Goal: Check status: Check status

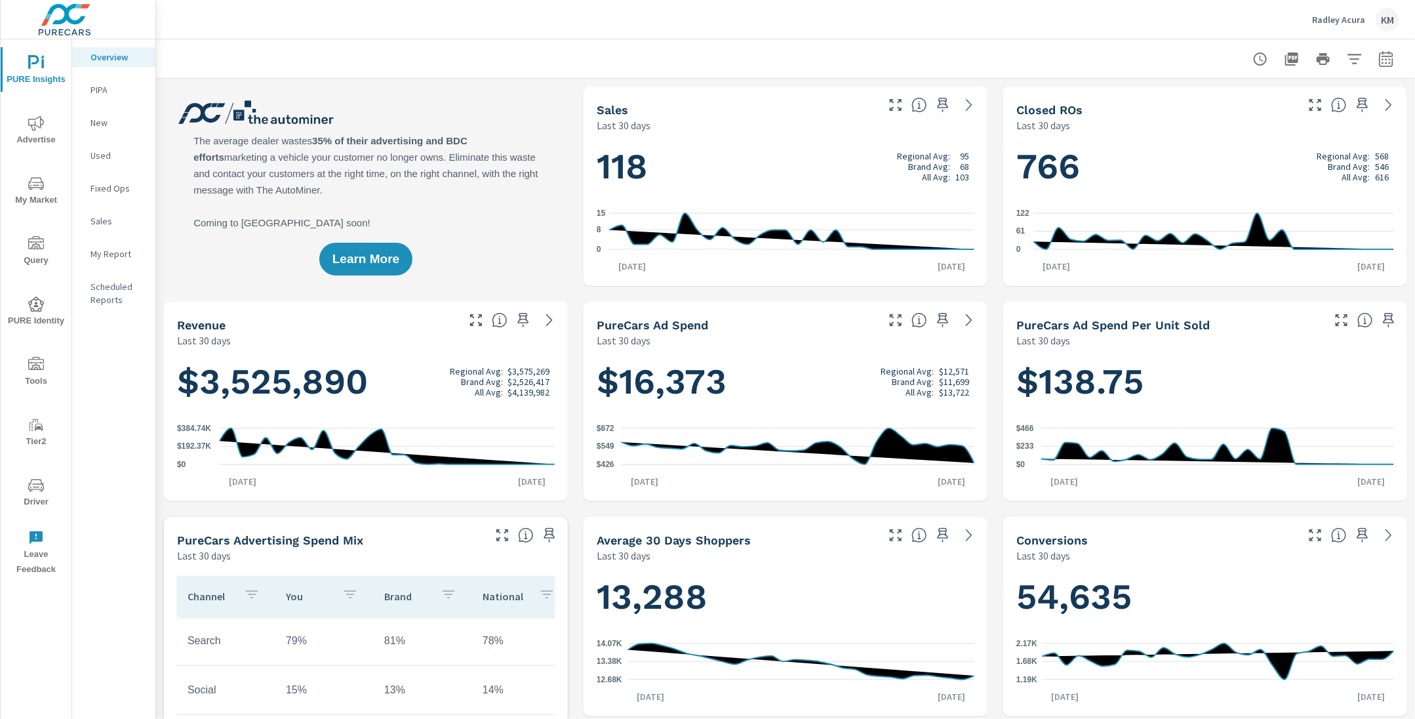
click at [41, 185] on icon "nav menu" at bounding box center [41, 185] width 1 height 1
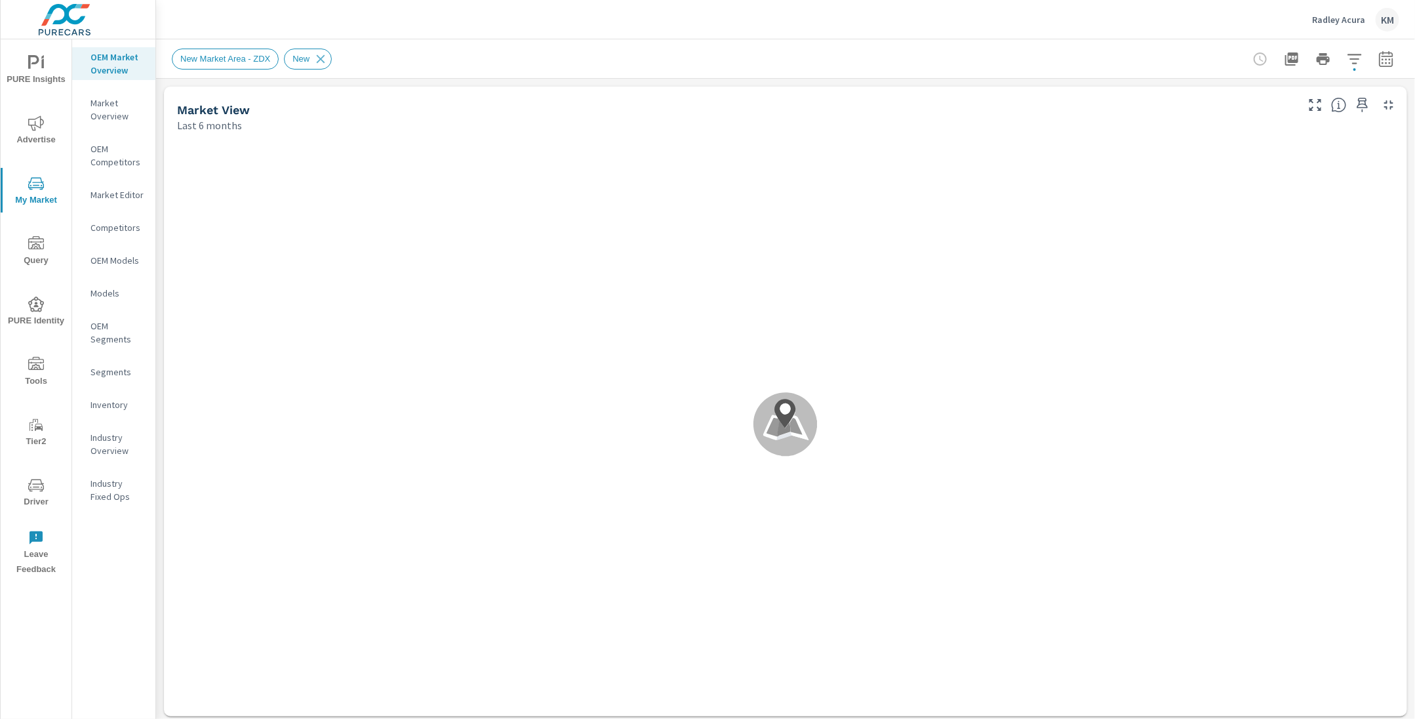
click at [976, 33] on div "Radley Acura KM" at bounding box center [785, 19] width 1227 height 39
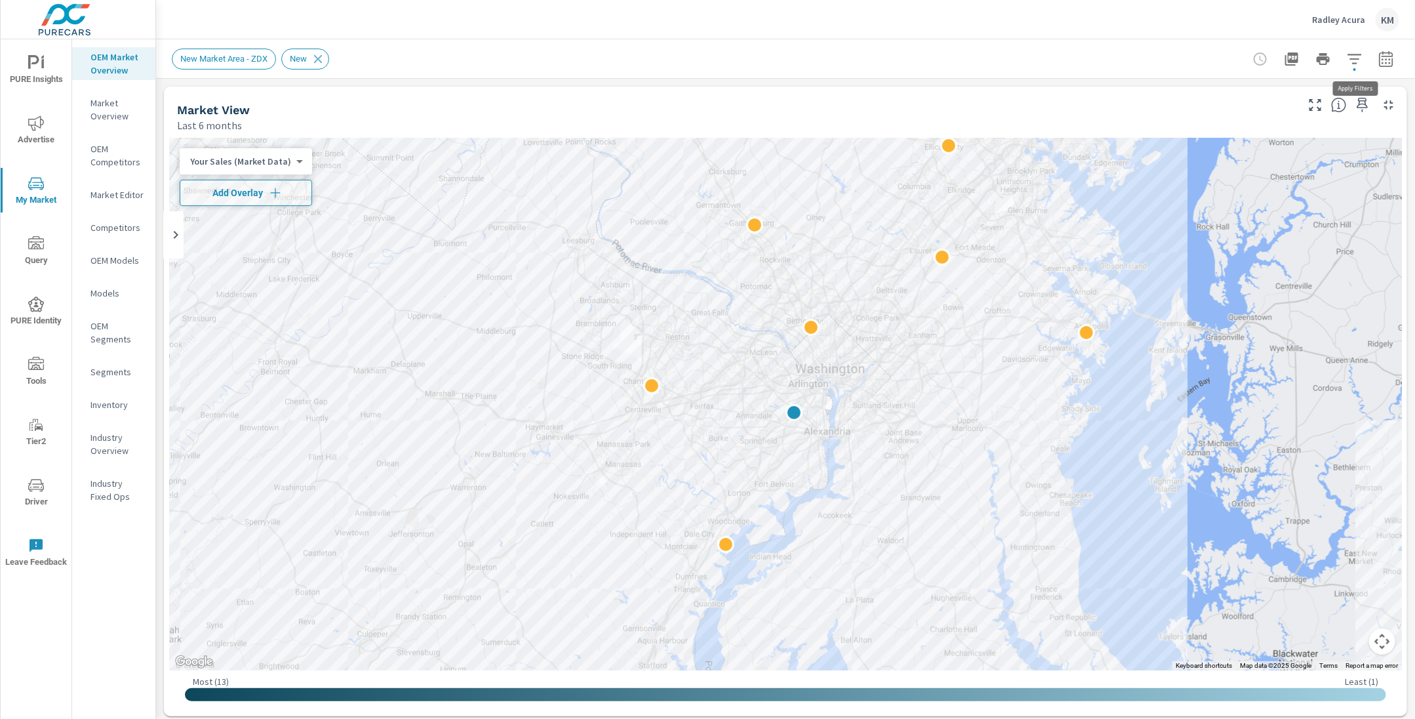
click at [1355, 56] on icon "button" at bounding box center [1355, 59] width 16 height 16
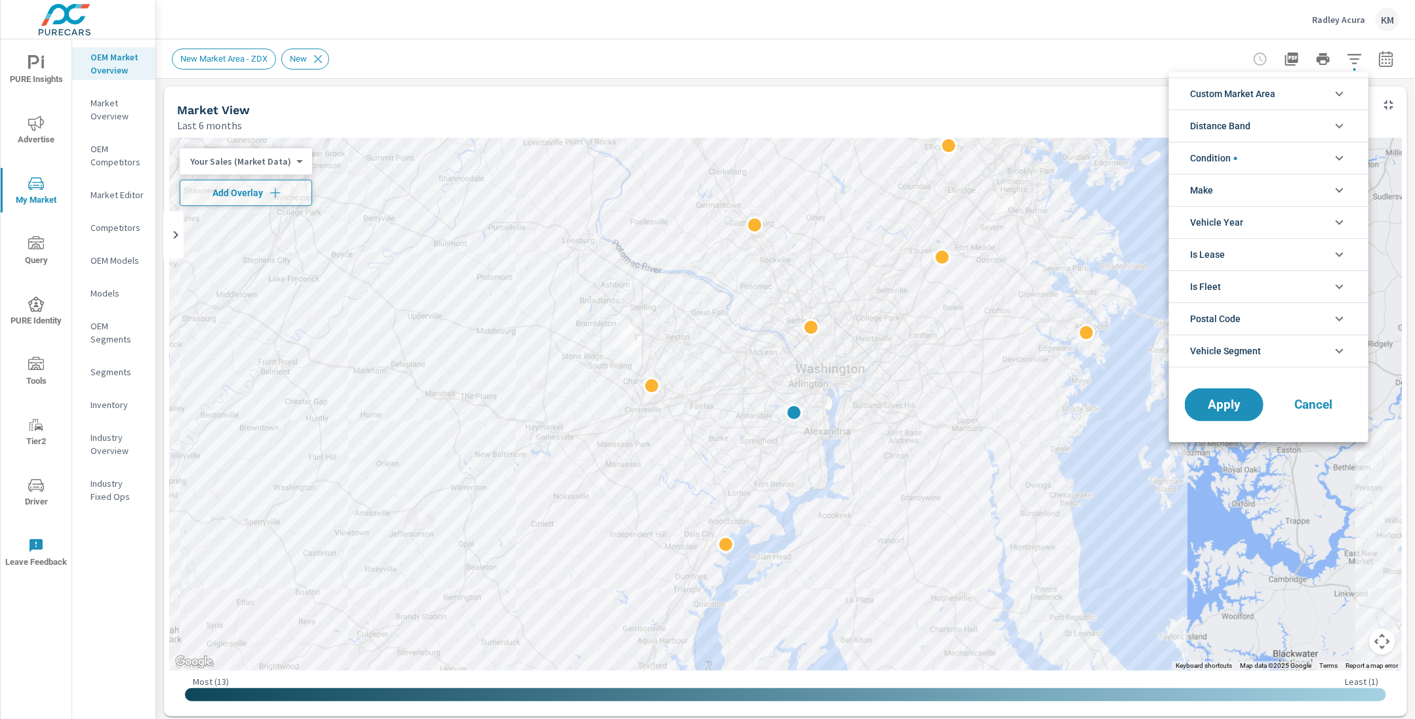
click at [1286, 94] on li "Custom Market Area" at bounding box center [1268, 93] width 199 height 32
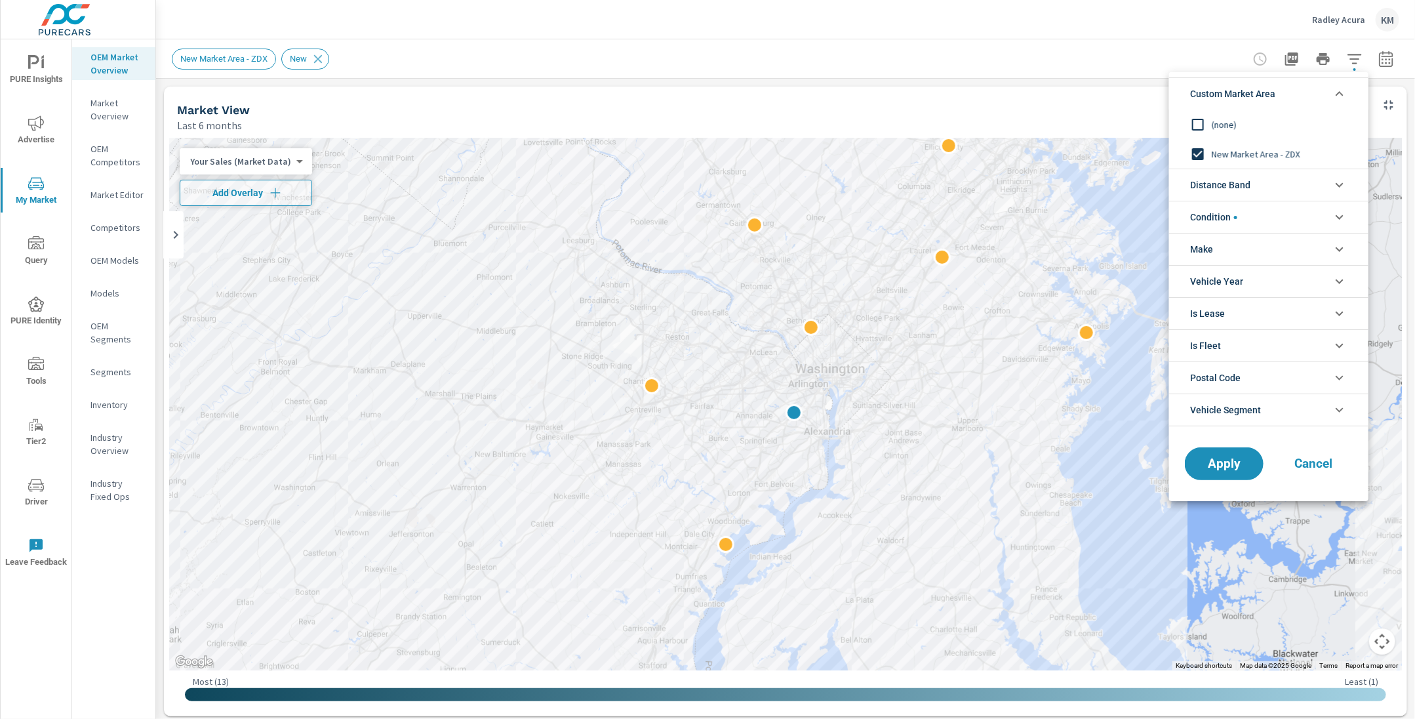
click at [1202, 109] on div "(none)" at bounding box center [1267, 124] width 197 height 30
click at [1238, 185] on span "Distance Band" at bounding box center [1220, 184] width 60 height 31
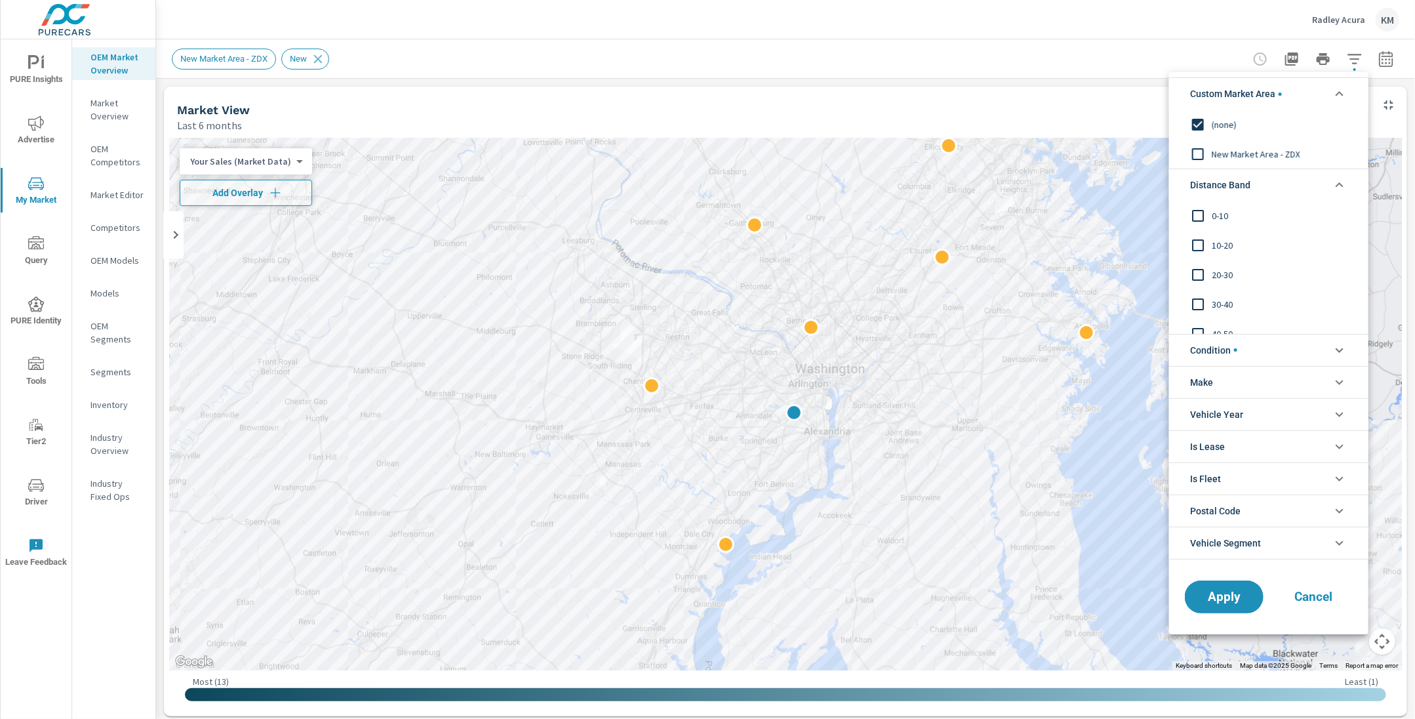
click at [1216, 220] on span "0-10" at bounding box center [1284, 216] width 144 height 16
click at [1216, 247] on span "10-20" at bounding box center [1284, 245] width 144 height 16
click at [1213, 268] on span "20-30" at bounding box center [1284, 275] width 144 height 16
click at [1214, 591] on span "Apply" at bounding box center [1224, 596] width 54 height 12
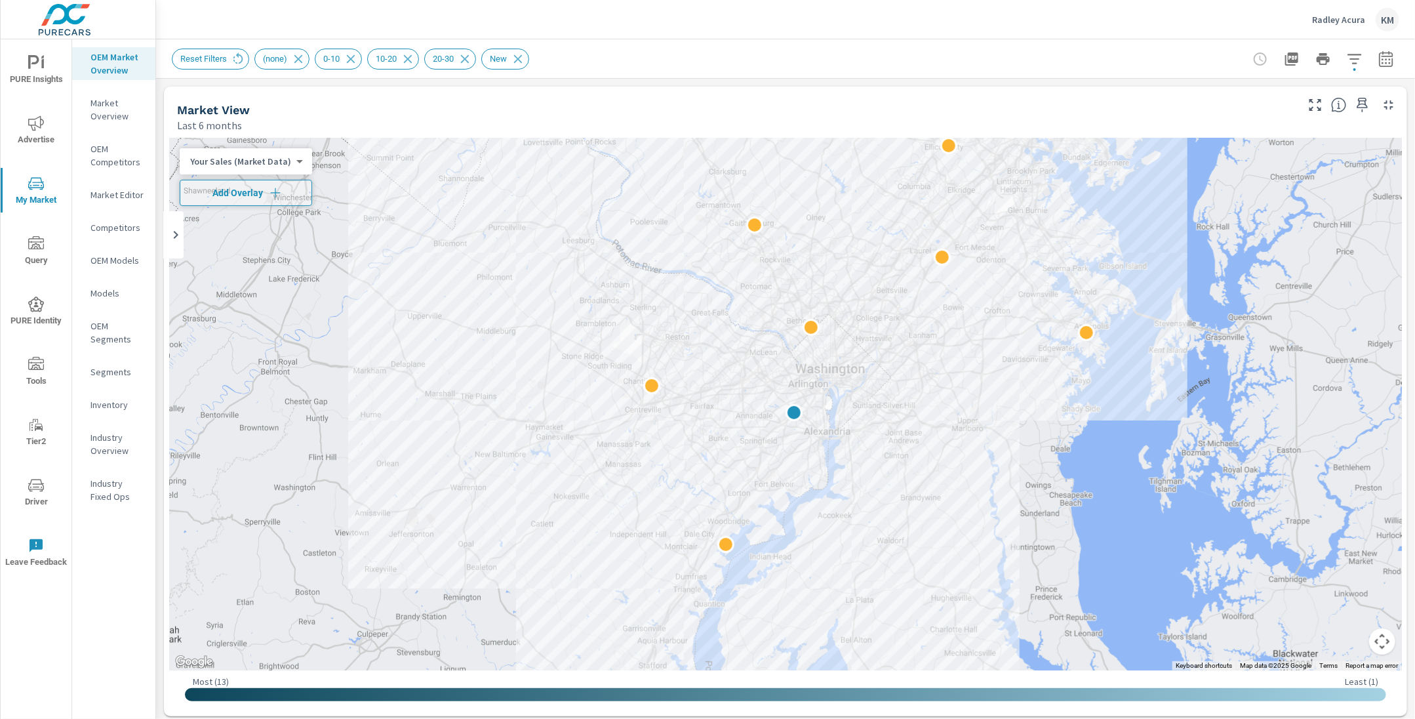
click at [1381, 62] on icon "button" at bounding box center [1386, 59] width 16 height 16
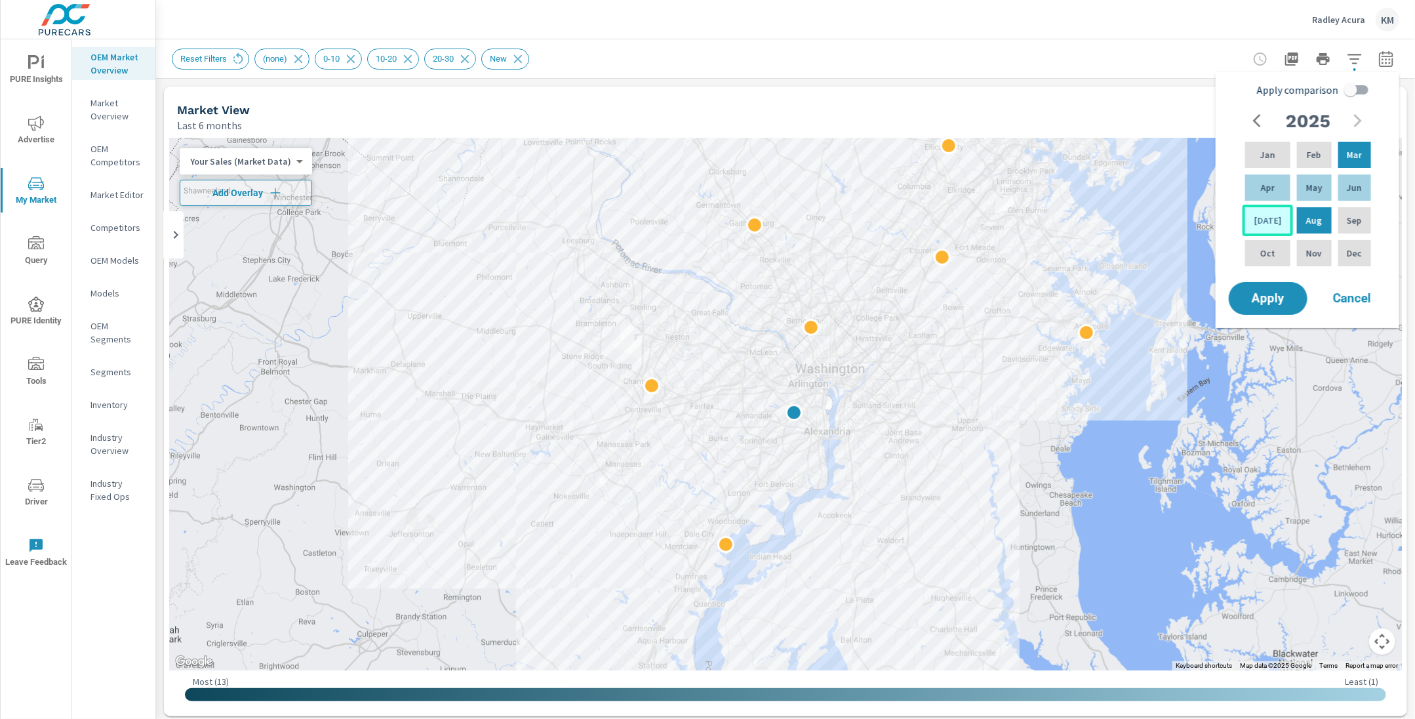
click at [1269, 209] on div "[DATE]" at bounding box center [1267, 220] width 50 height 31
click at [1311, 151] on p "Feb" at bounding box center [1314, 154] width 14 height 13
click at [1348, 90] on input "Apply comparison" at bounding box center [1350, 89] width 75 height 25
checkbox input "true"
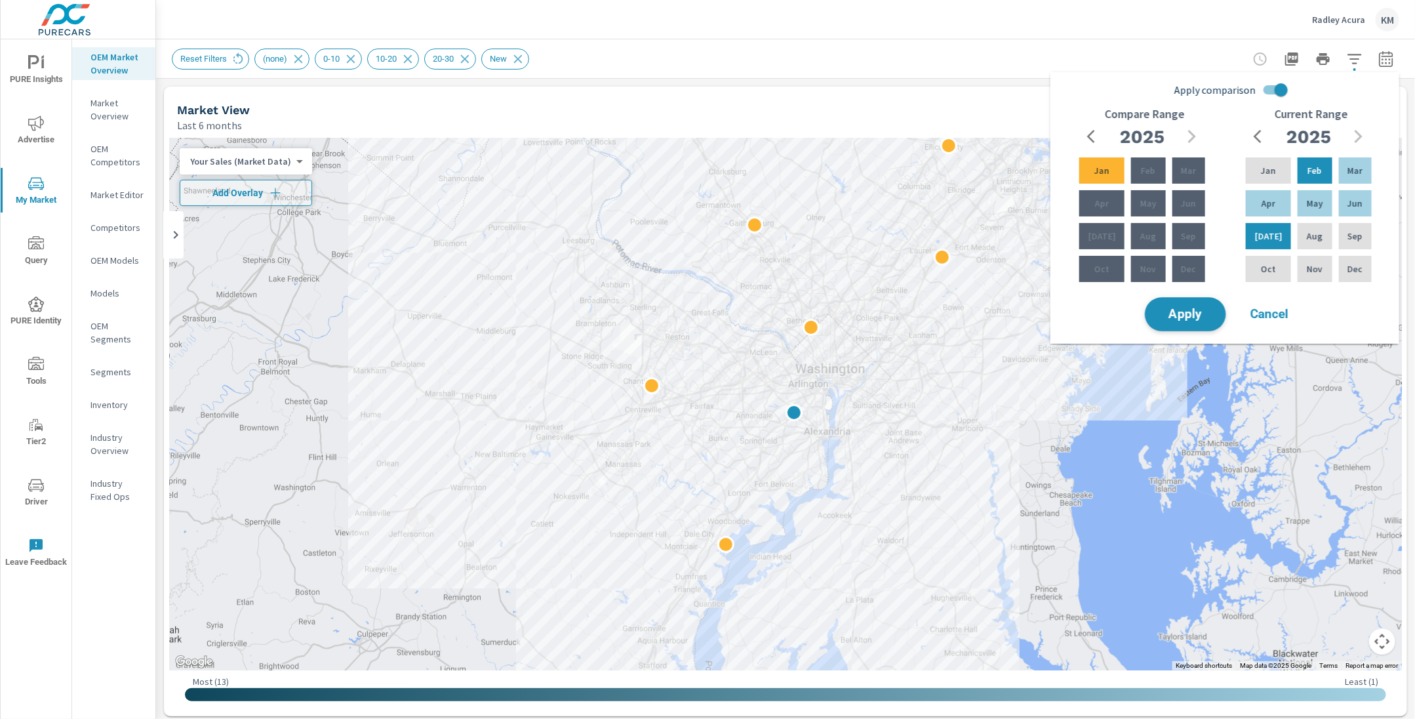
click at [1190, 318] on span "Apply" at bounding box center [1185, 314] width 54 height 12
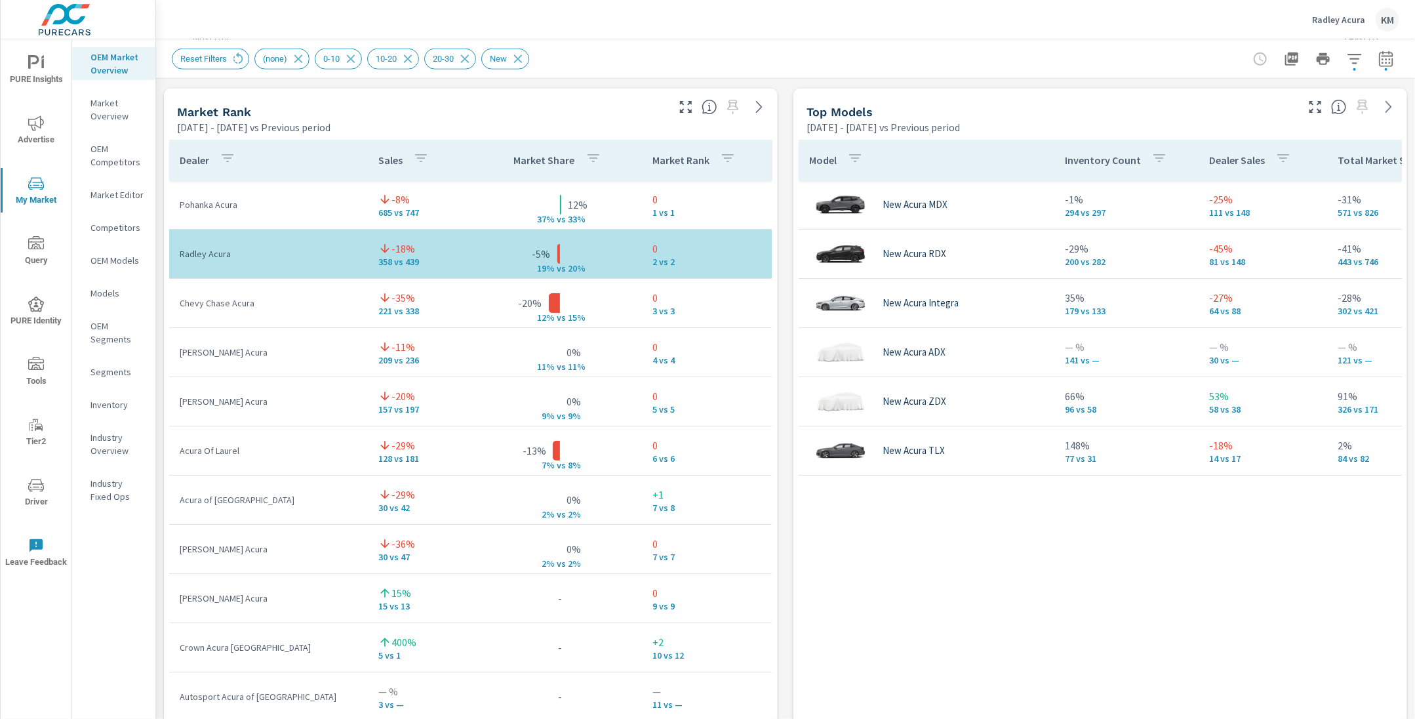
scroll to position [839, 0]
